Goal: Ask a question: Seek information or help from site administrators or community

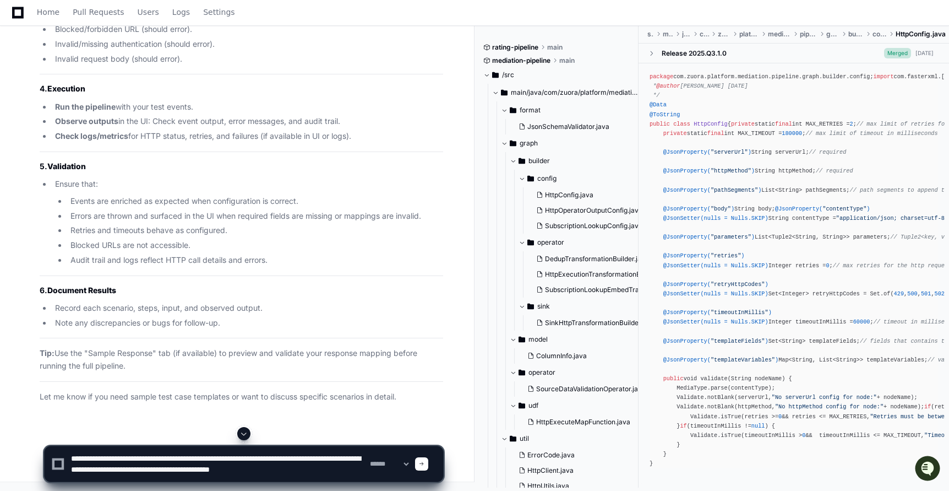
scroll to position [3, 0]
type textarea "**********"
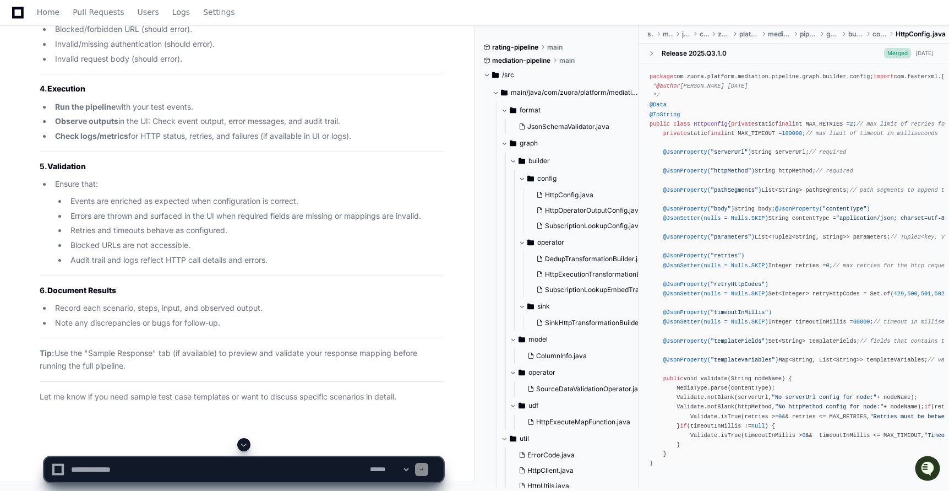
scroll to position [65172, 0]
click at [165, 473] on textarea at bounding box center [218, 469] width 299 height 24
type textarea "*"
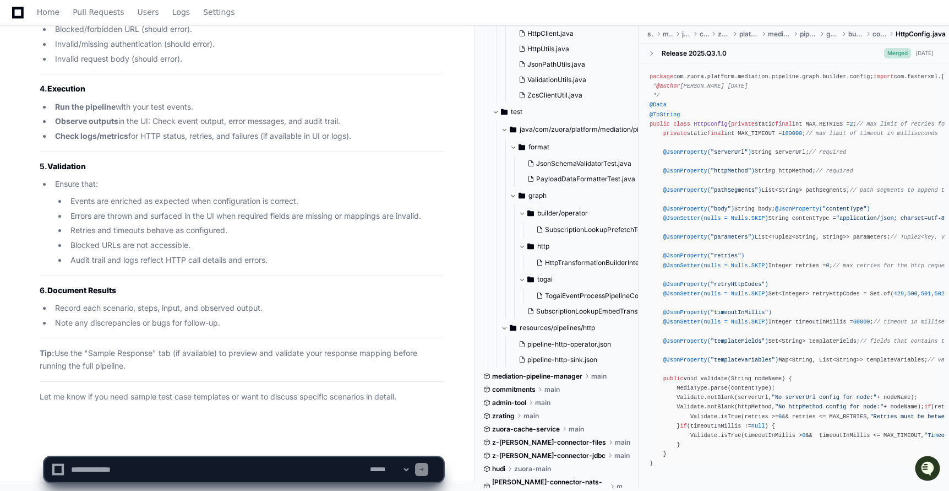
click at [411, 470] on select "**********" at bounding box center [389, 469] width 43 height 8
click at [237, 460] on textarea at bounding box center [218, 469] width 299 height 24
click at [166, 463] on textarea at bounding box center [218, 469] width 299 height 24
type textarea "**********"
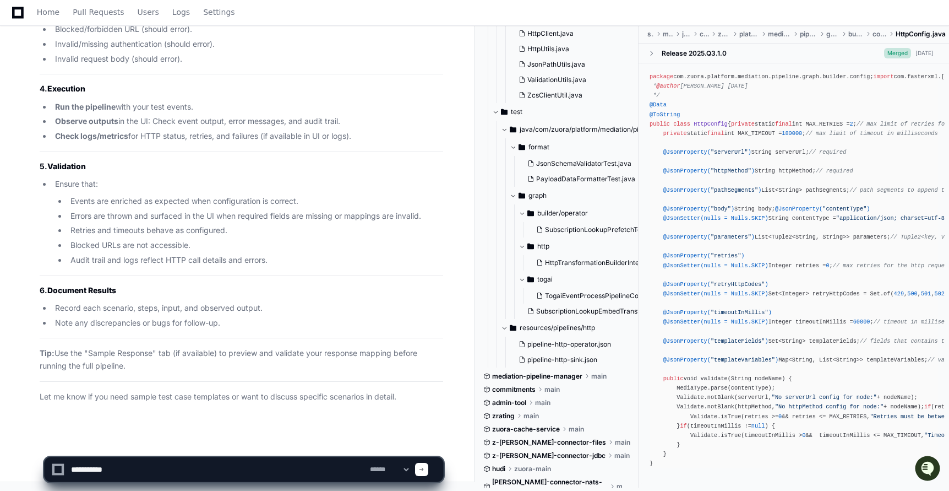
click at [425, 469] on span at bounding box center [422, 469] width 6 height 6
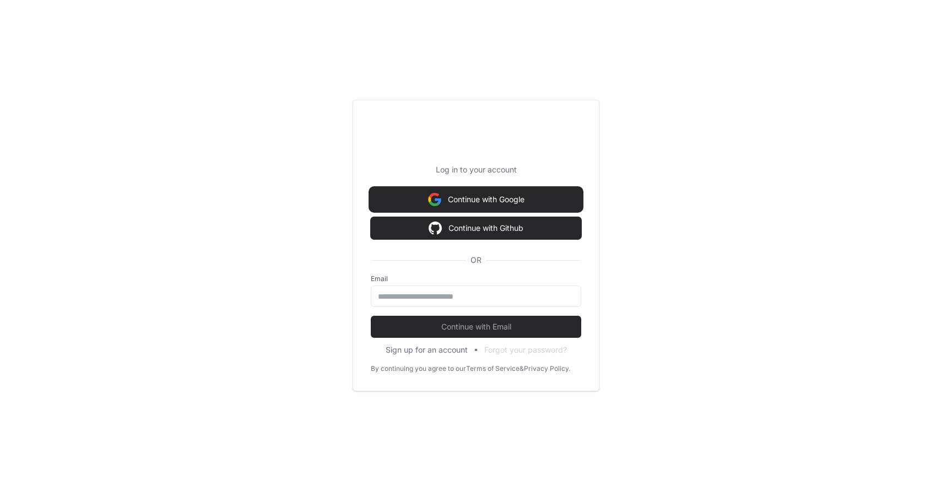
click at [489, 197] on button "Continue with Google" at bounding box center [476, 199] width 210 height 22
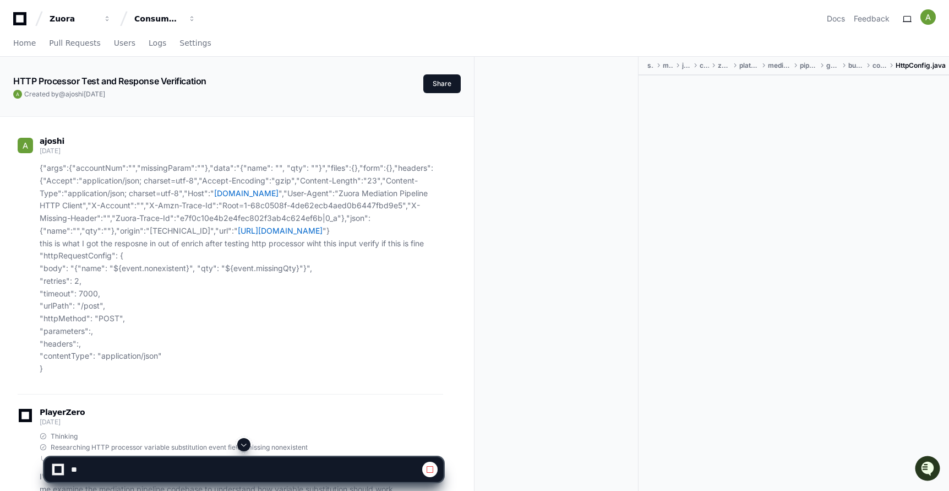
click at [245, 444] on span at bounding box center [244, 444] width 9 height 9
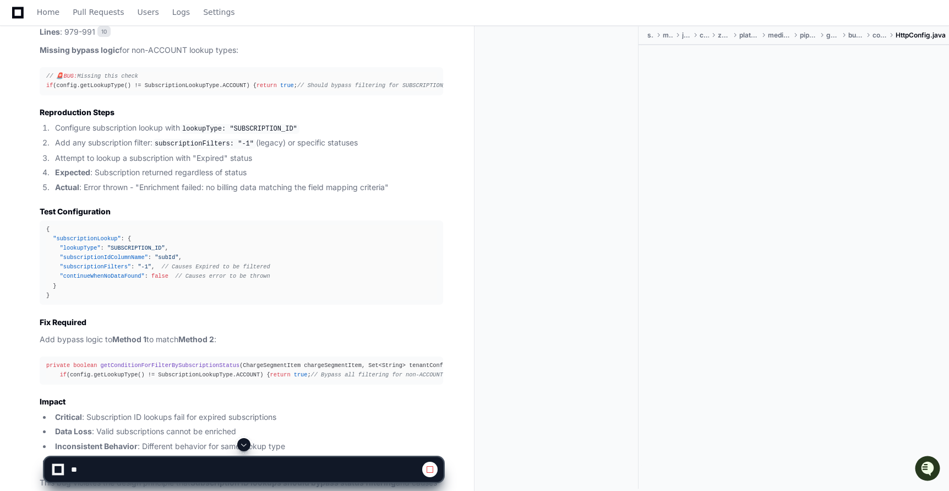
click at [245, 444] on span at bounding box center [244, 444] width 9 height 9
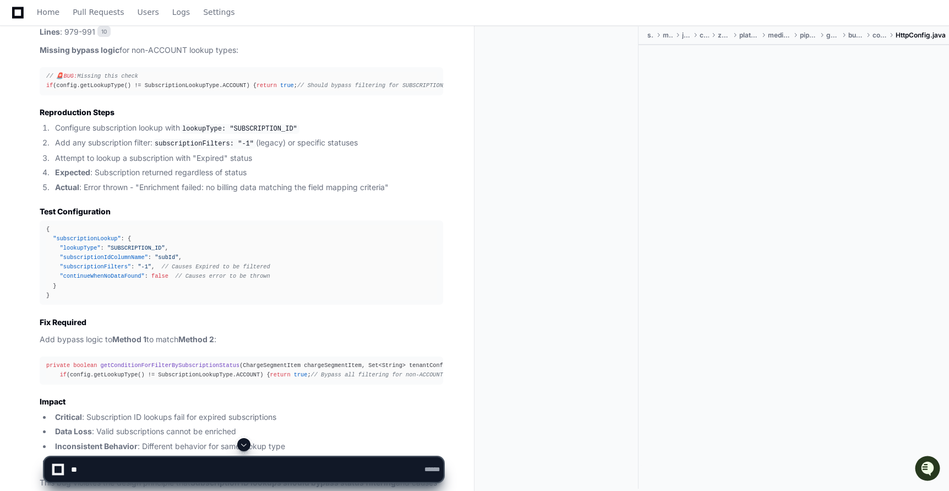
click at [245, 444] on span at bounding box center [244, 444] width 9 height 9
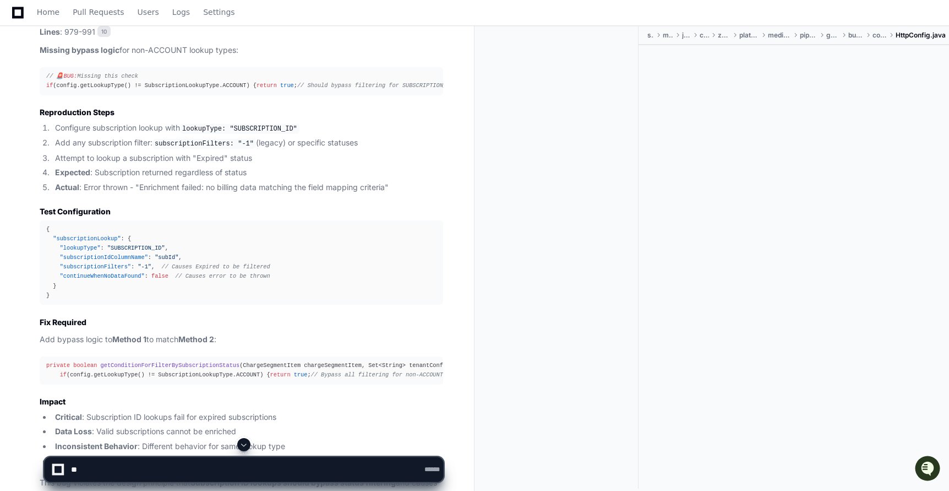
click at [245, 444] on span at bounding box center [244, 444] width 9 height 9
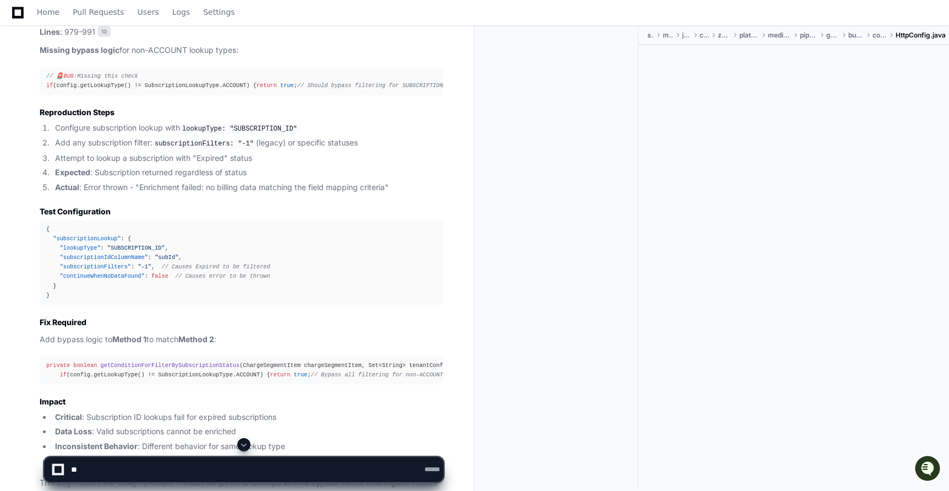
click at [245, 444] on span at bounding box center [244, 444] width 9 height 9
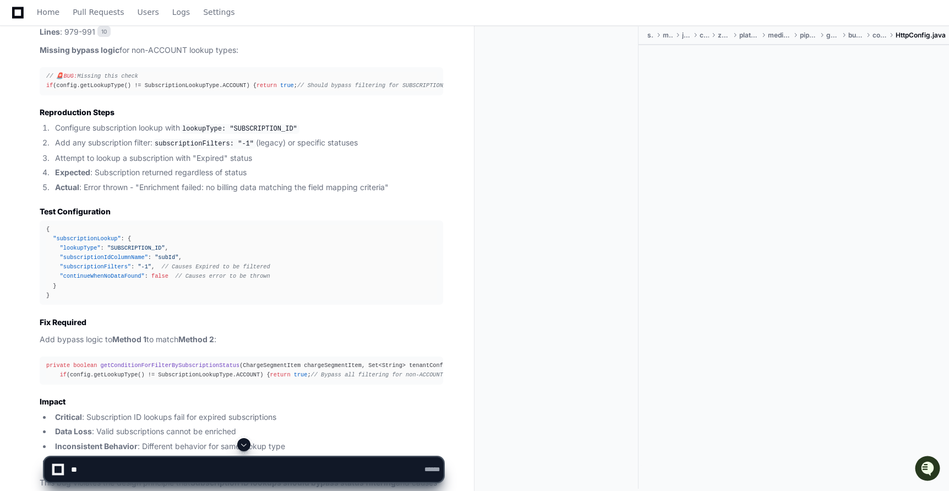
click at [245, 444] on span at bounding box center [244, 444] width 9 height 9
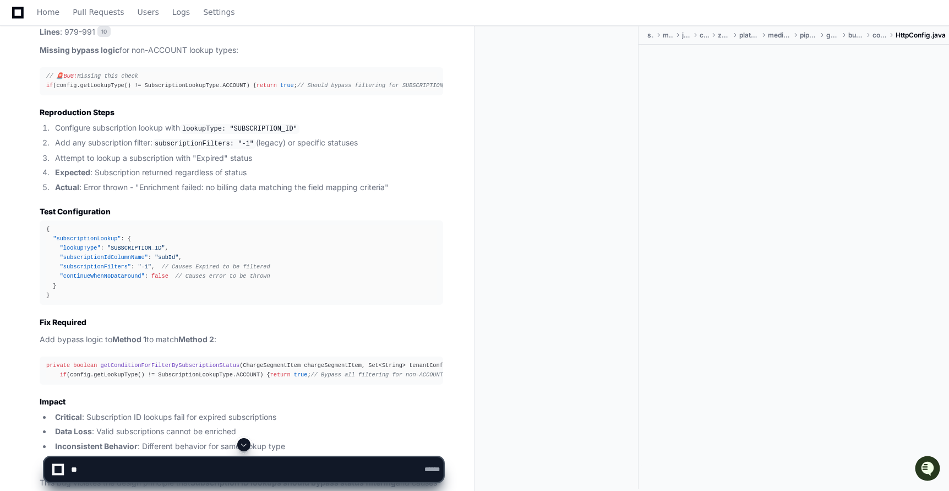
click at [245, 444] on span at bounding box center [244, 444] width 9 height 9
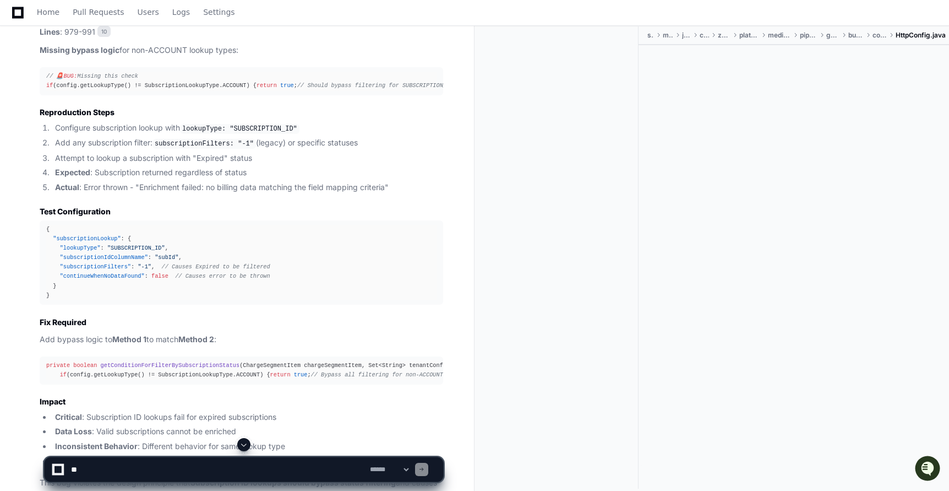
click at [245, 444] on span at bounding box center [244, 444] width 9 height 9
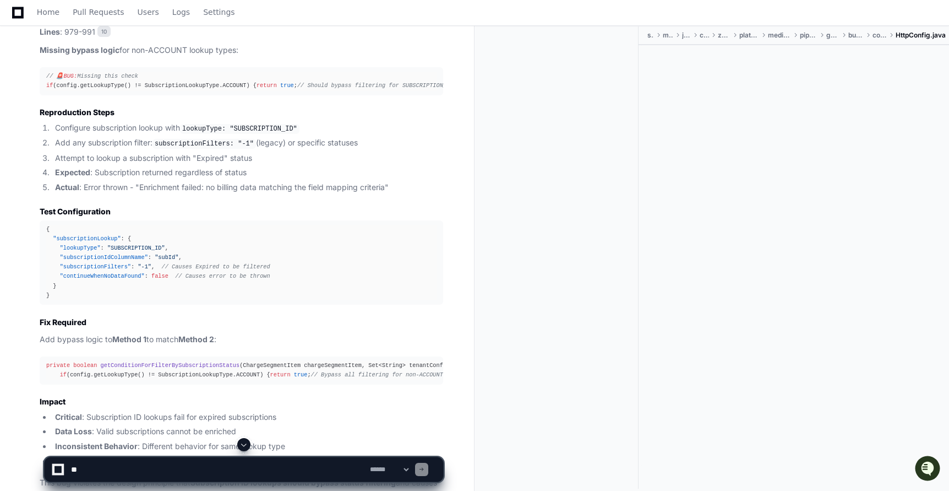
click at [245, 444] on span at bounding box center [244, 444] width 9 height 9
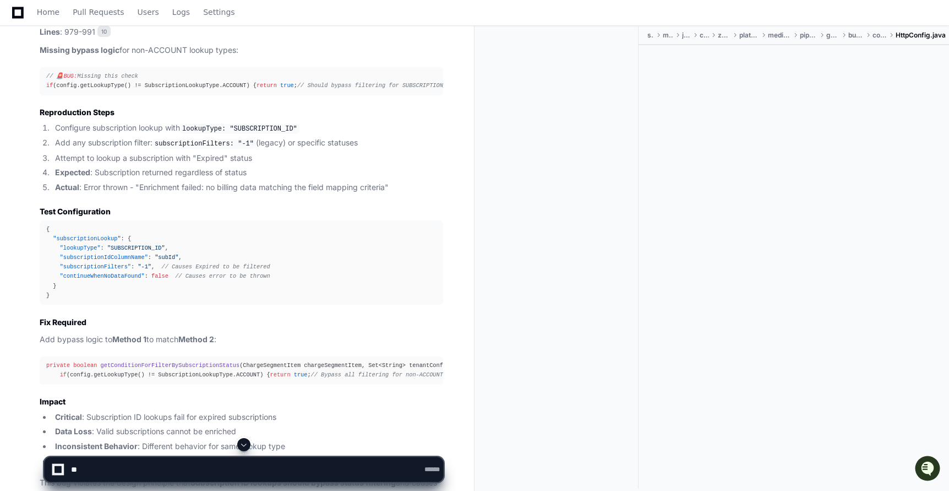
click at [245, 444] on span at bounding box center [244, 444] width 9 height 9
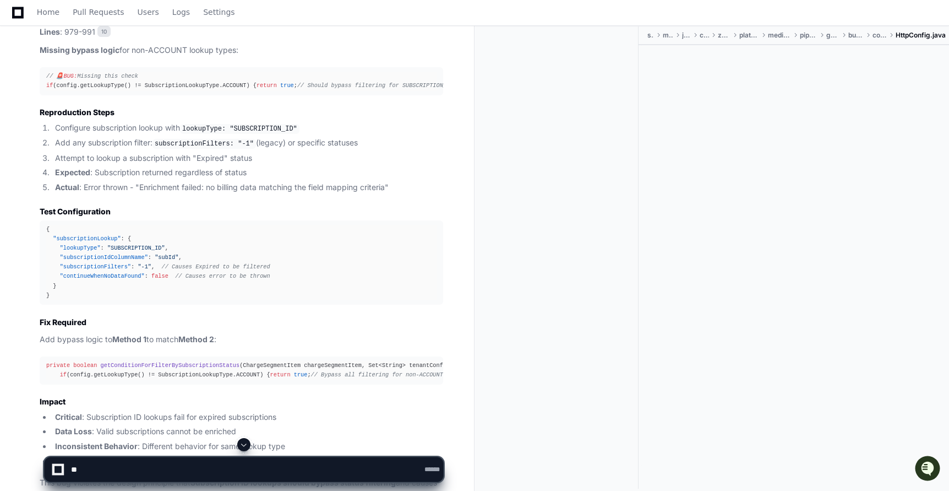
click at [245, 444] on span at bounding box center [244, 444] width 9 height 9
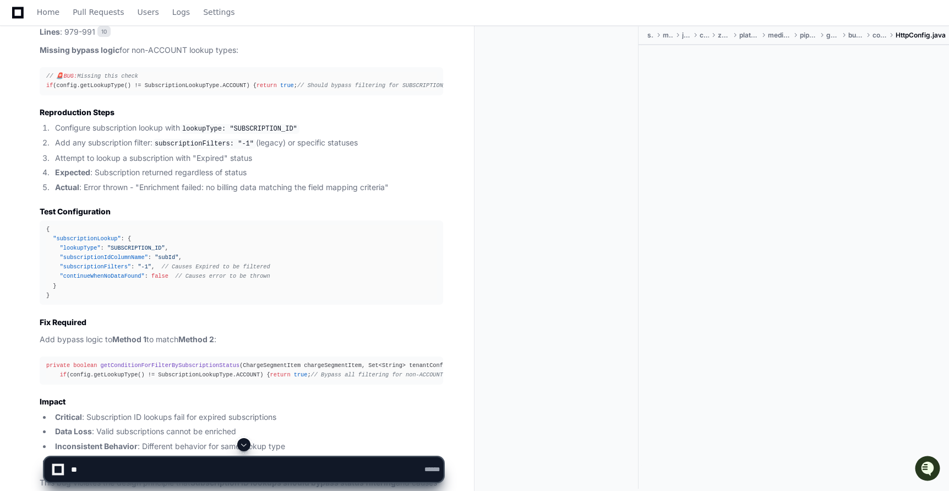
click at [245, 444] on span at bounding box center [244, 444] width 9 height 9
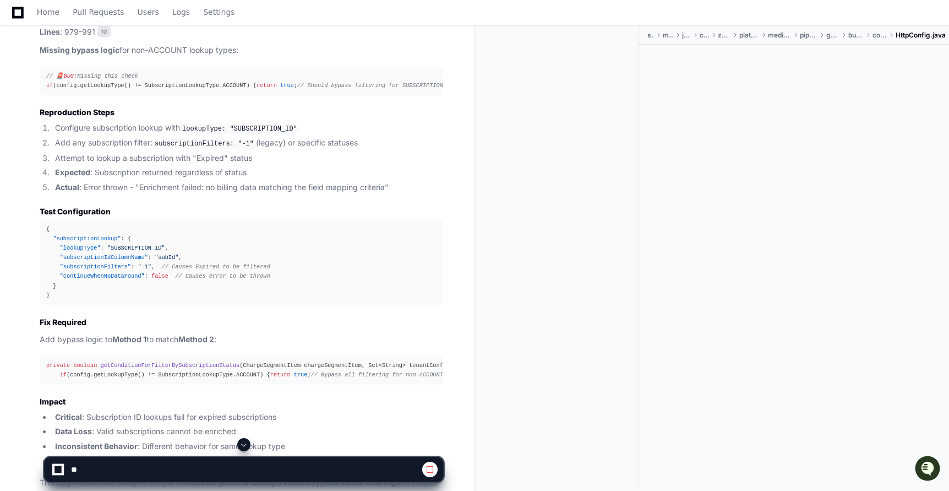
click at [245, 444] on span at bounding box center [244, 444] width 9 height 9
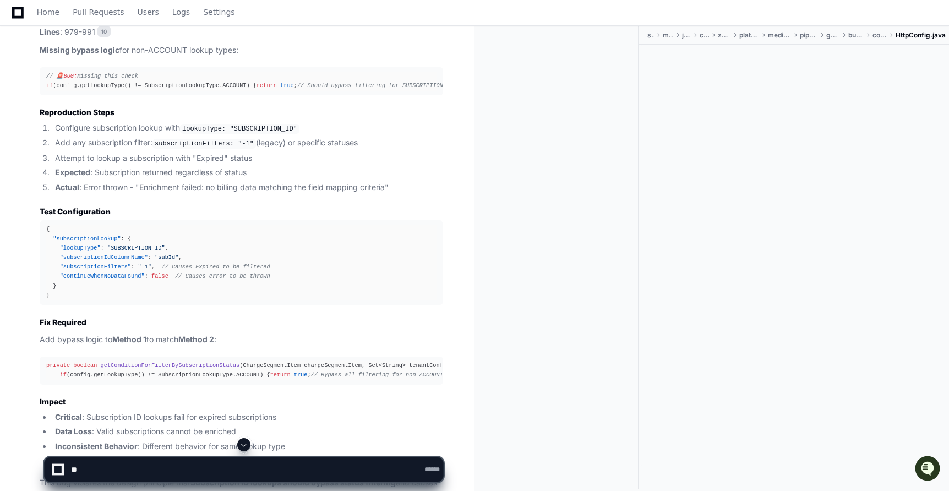
click at [245, 444] on span at bounding box center [244, 444] width 9 height 9
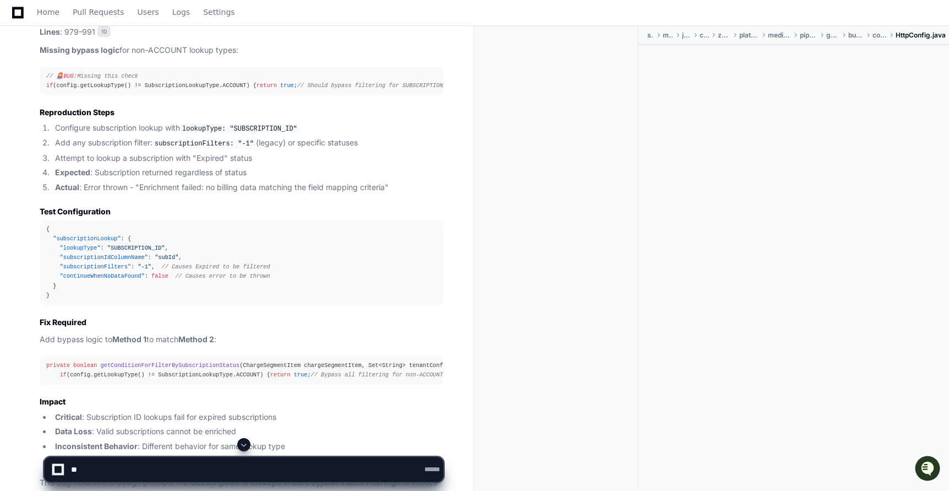
click at [245, 444] on span at bounding box center [244, 444] width 9 height 9
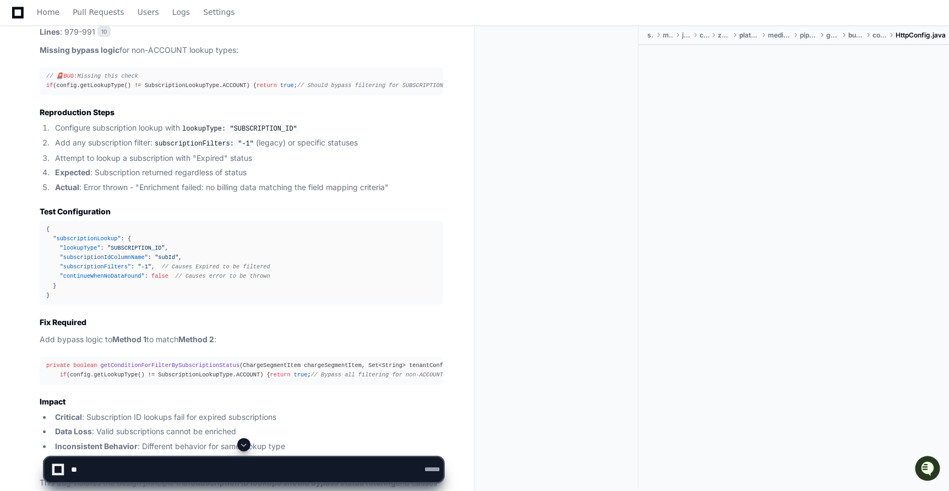
scroll to position [58900, 0]
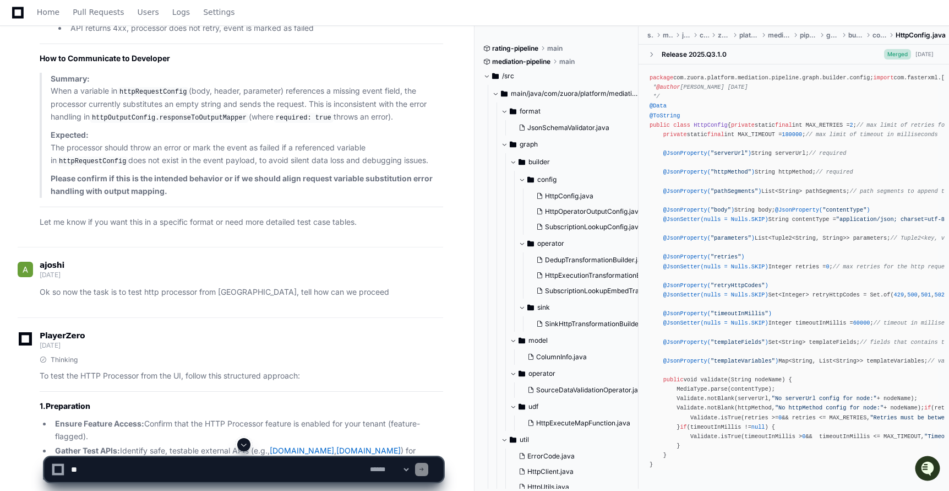
click at [247, 440] on span at bounding box center [244, 444] width 9 height 9
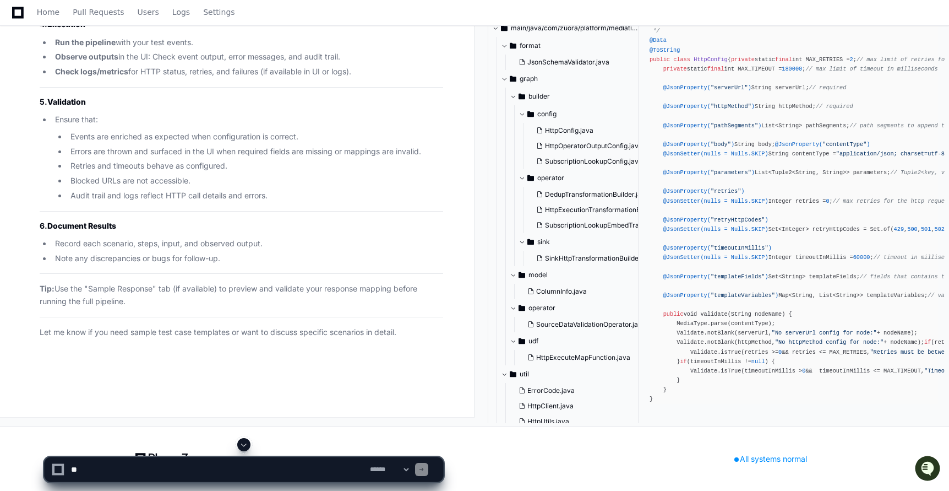
click at [247, 442] on app-app-chat-input "**********" at bounding box center [244, 460] width 400 height 44
click at [129, 464] on textarea at bounding box center [218, 469] width 299 height 24
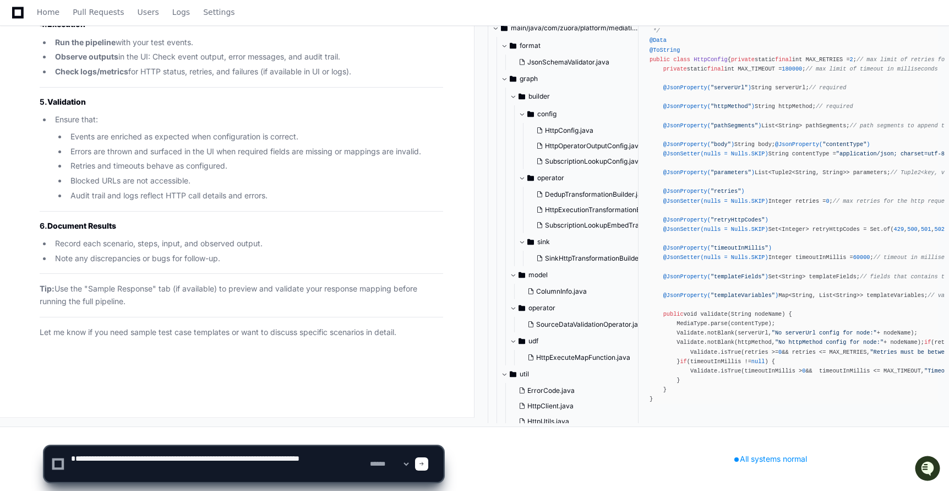
scroll to position [3, 0]
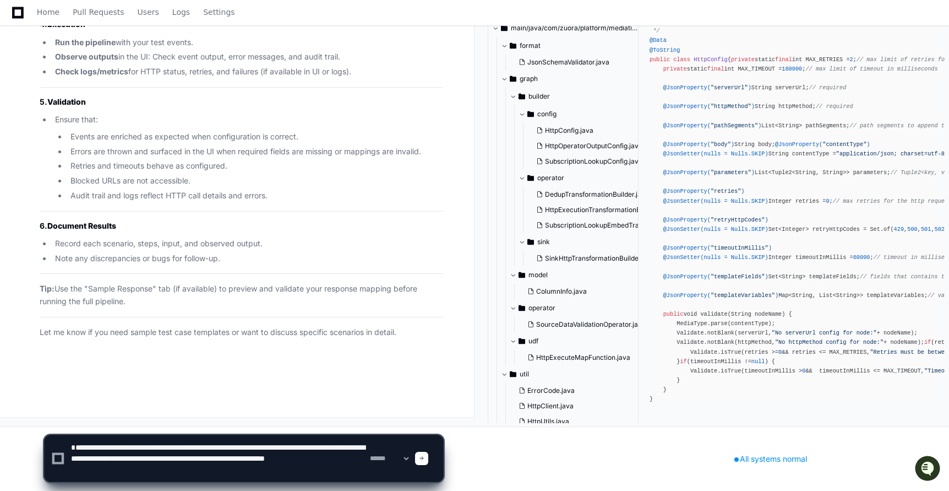
click at [156, 464] on textarea at bounding box center [218, 458] width 299 height 46
click at [209, 477] on textarea at bounding box center [218, 458] width 299 height 46
type textarea "**********"
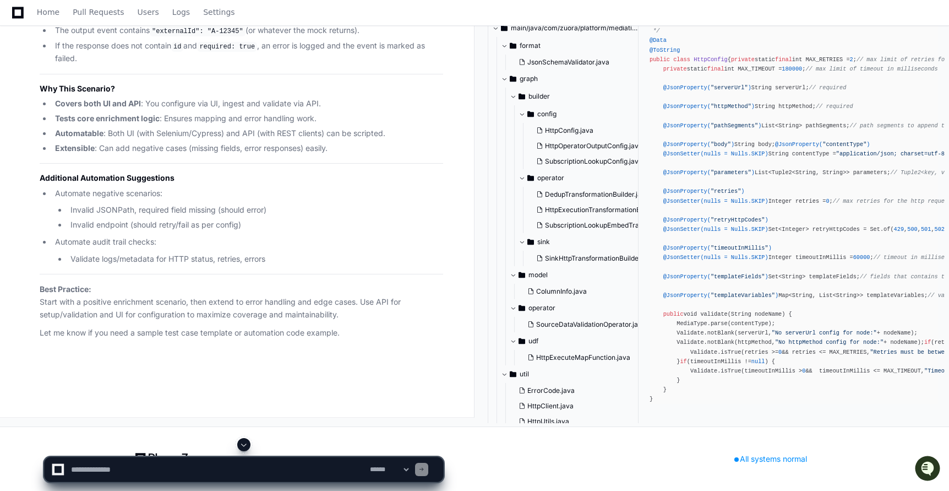
scroll to position [65793, 0]
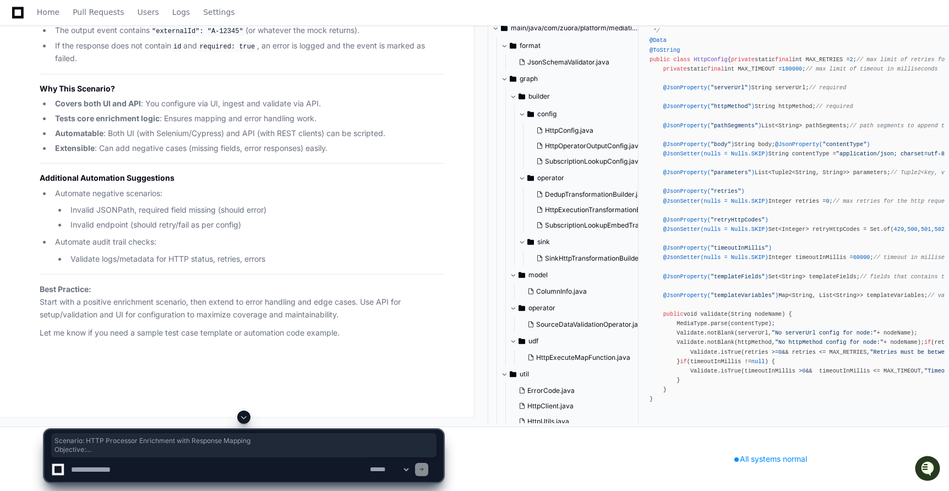
drag, startPoint x: 40, startPoint y: 57, endPoint x: 176, endPoint y: 251, distance: 236.9
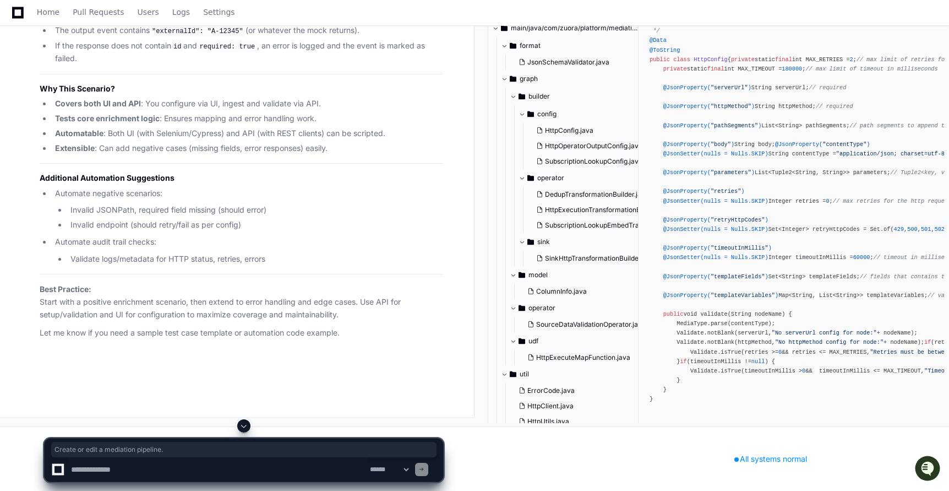
drag, startPoint x: 197, startPoint y: 125, endPoint x: 62, endPoint y: 125, distance: 134.4
copy li "Create or edit a mediation pipeline."
click at [131, 465] on textarea at bounding box center [218, 469] width 299 height 24
type textarea "**********"
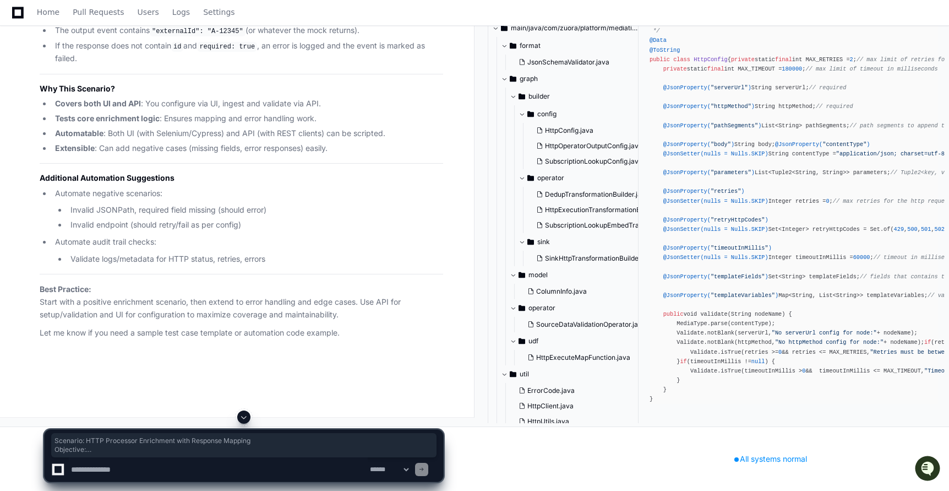
drag, startPoint x: 37, startPoint y: 320, endPoint x: 182, endPoint y: 359, distance: 150.4
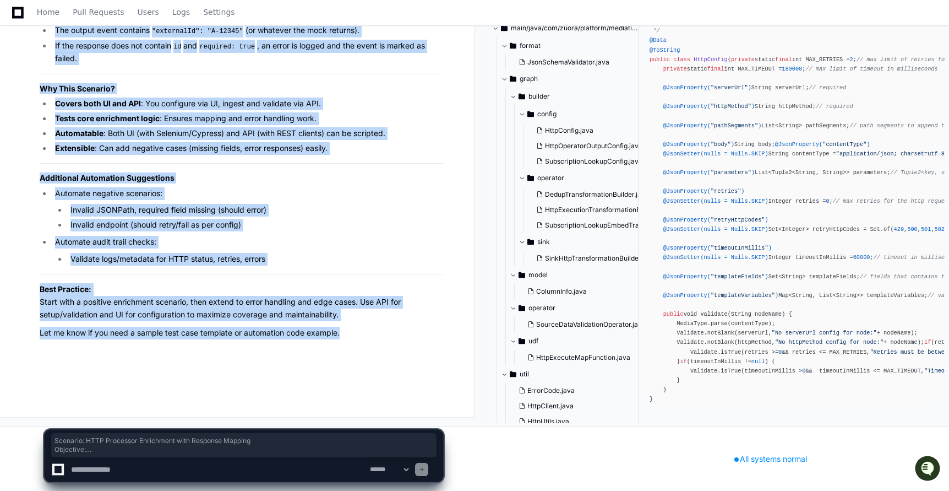
click at [352, 329] on p "Let me know if you need a sample test case template or automation code example." at bounding box center [242, 333] width 404 height 13
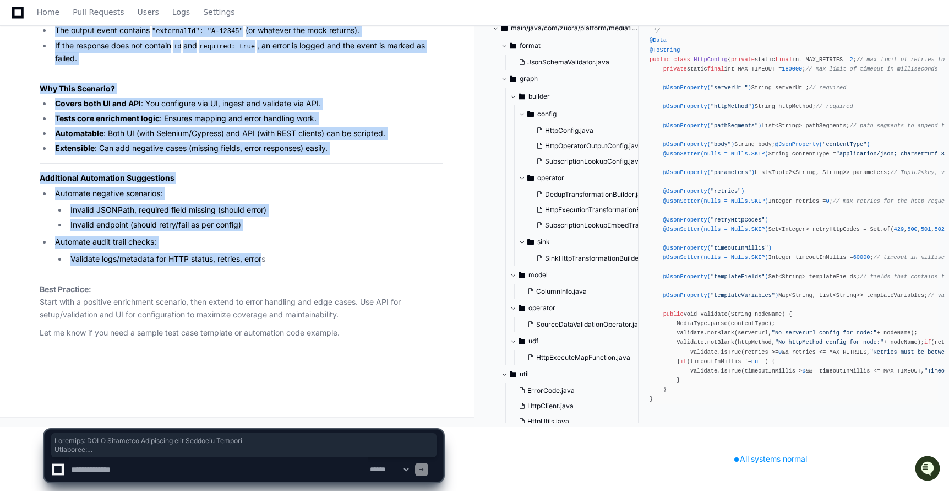
click at [262, 262] on li "Validate logs/metadata for HTTP status, retries, errors" at bounding box center [255, 259] width 376 height 13
copy article "Scenario: HTTP Processor Enrichment with Response Mapping Objective: Validate t…"
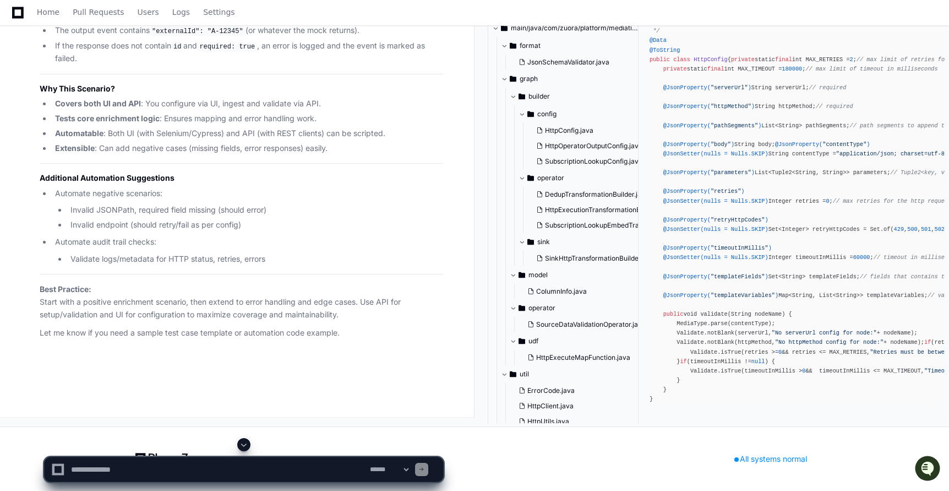
scroll to position [65655, 0]
click at [189, 469] on textarea at bounding box center [218, 469] width 299 height 24
type textarea "**********"
paste textarea "**********"
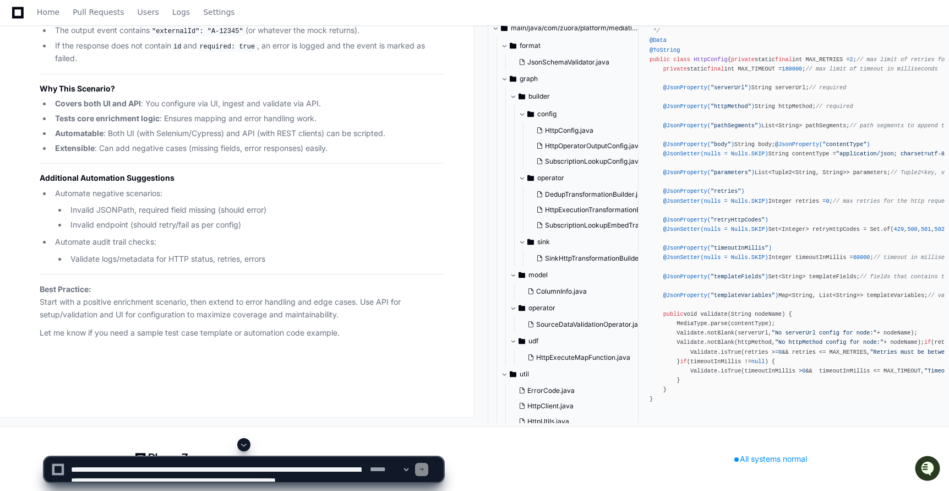
scroll to position [3, 0]
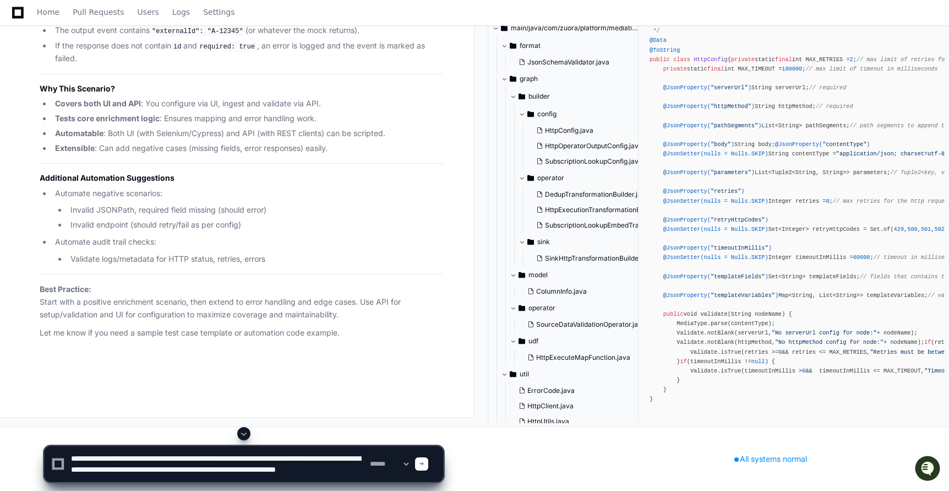
type textarea "**********"
click at [425, 463] on span at bounding box center [422, 464] width 6 height 6
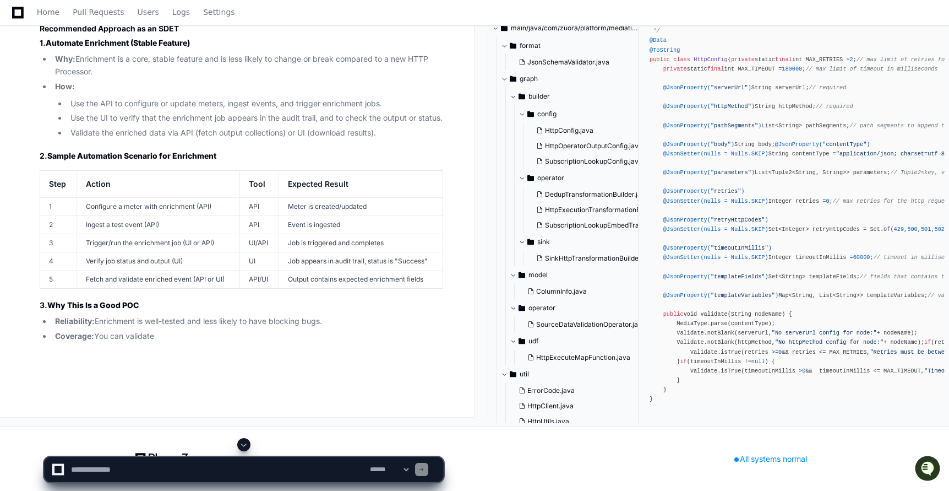
scroll to position [66807, 0]
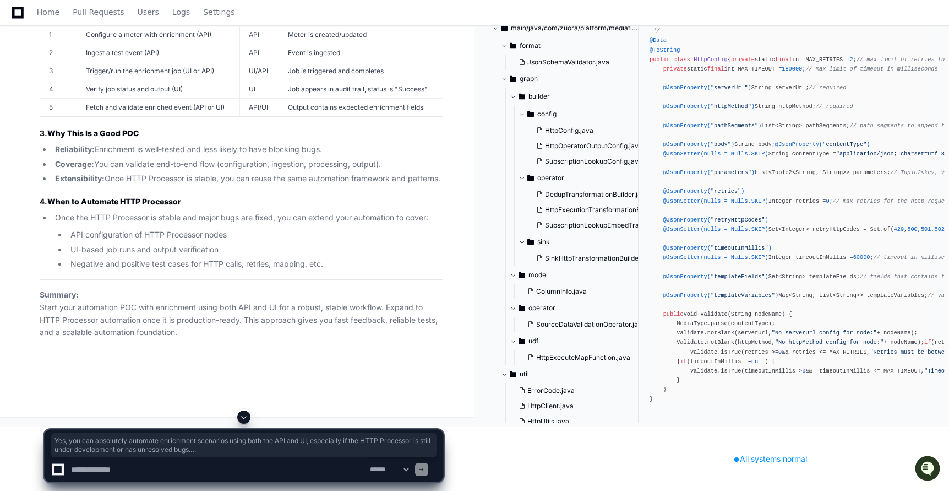
drag, startPoint x: 37, startPoint y: 181, endPoint x: 122, endPoint y: 317, distance: 160.5
click at [122, 317] on div "Thinking Yes, you can absolutely automate enrichment scenarios using both the A…" at bounding box center [231, 67] width 426 height 543
click at [106, 471] on textarea at bounding box center [218, 469] width 299 height 24
type textarea "**********"
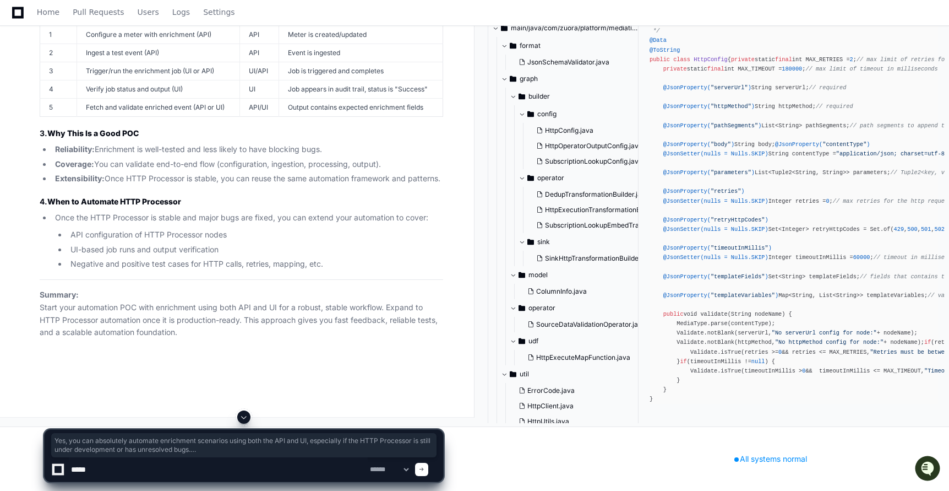
type textarea "******"
click at [164, 471] on textarea at bounding box center [218, 469] width 299 height 24
click at [159, 469] on textarea at bounding box center [218, 469] width 299 height 24
click at [191, 469] on textarea at bounding box center [218, 469] width 299 height 24
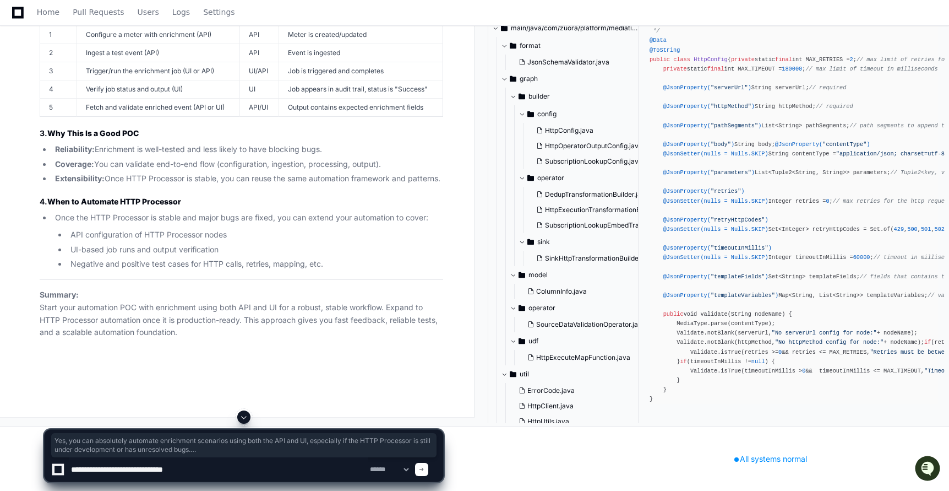
click at [162, 468] on textarea at bounding box center [218, 469] width 299 height 24
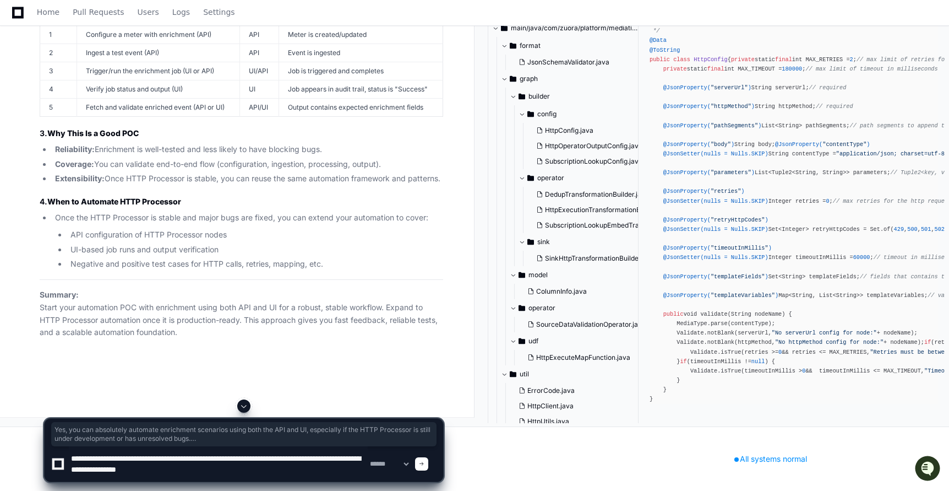
type textarea "**********"
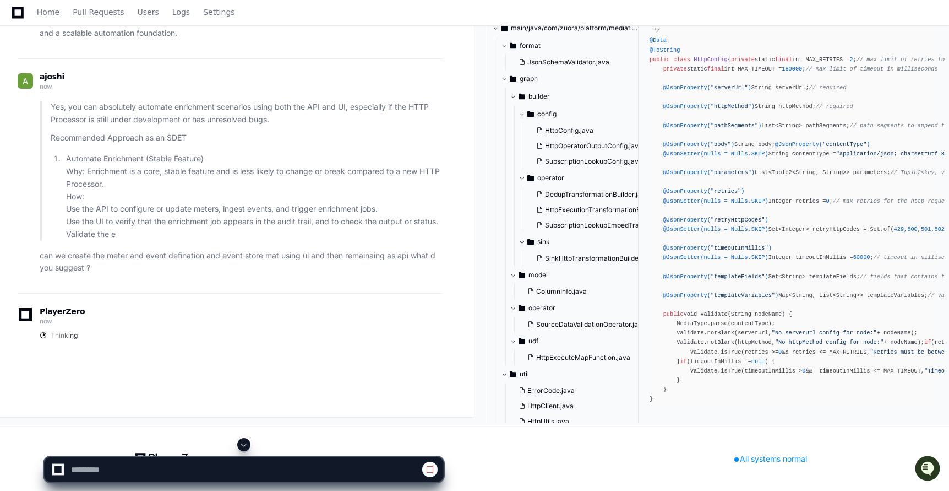
scroll to position [67334, 0]
